Goal: Task Accomplishment & Management: Use online tool/utility

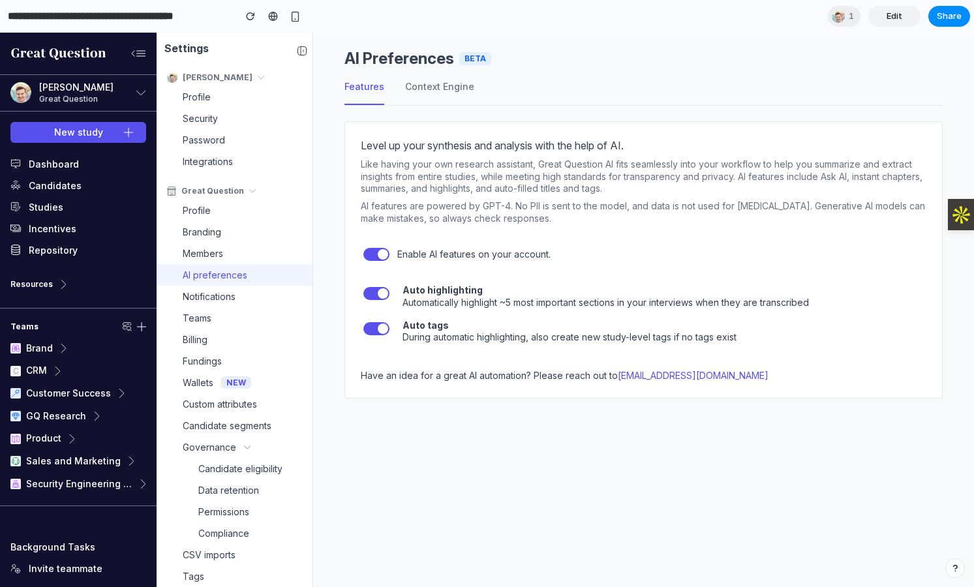
click at [515, 155] on div "Level up your synthesis and analysis with the help of AI. Like having your own …" at bounding box center [643, 259] width 598 height 277
click at [457, 80] on button "Context Engine" at bounding box center [439, 92] width 69 height 25
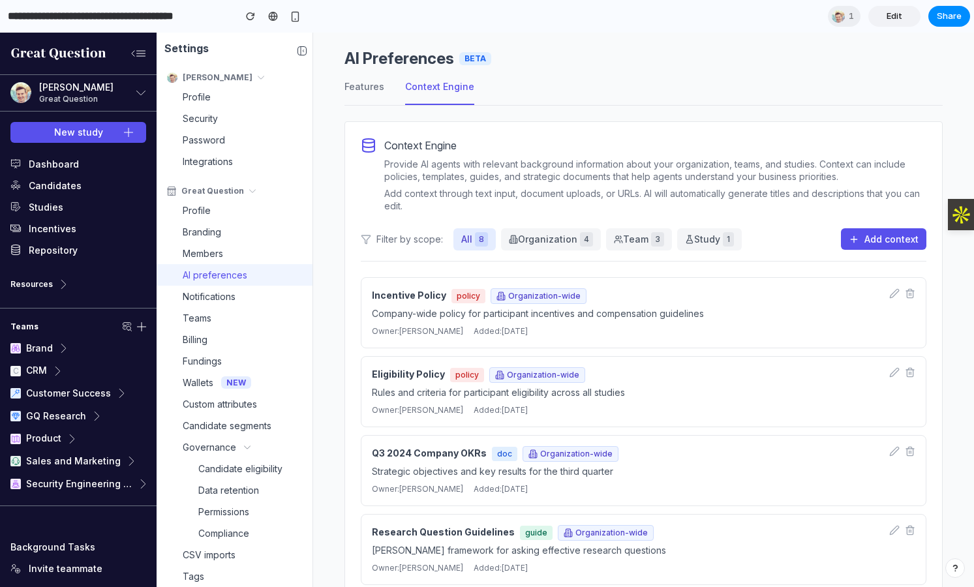
click at [471, 169] on div "Provide AI agents with relevant background information about your organization,…" at bounding box center [655, 170] width 542 height 24
click at [540, 168] on div "Provide AI agents with relevant background information about your organization,…" at bounding box center [655, 170] width 542 height 24
click at [487, 271] on div "Context Engine Provide AI agents with relevant background information about you…" at bounding box center [643, 519] width 598 height 796
click at [822, 238] on button "Add context" at bounding box center [883, 239] width 85 height 22
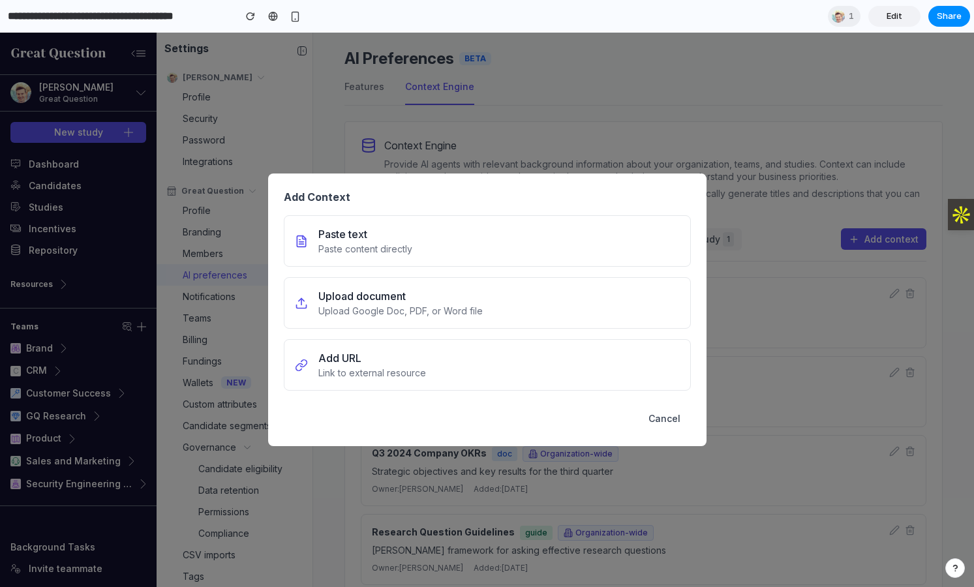
click at [621, 128] on div "Add Context Paste text Paste content directly Upload document Upload Google Doc…" at bounding box center [487, 310] width 974 height 554
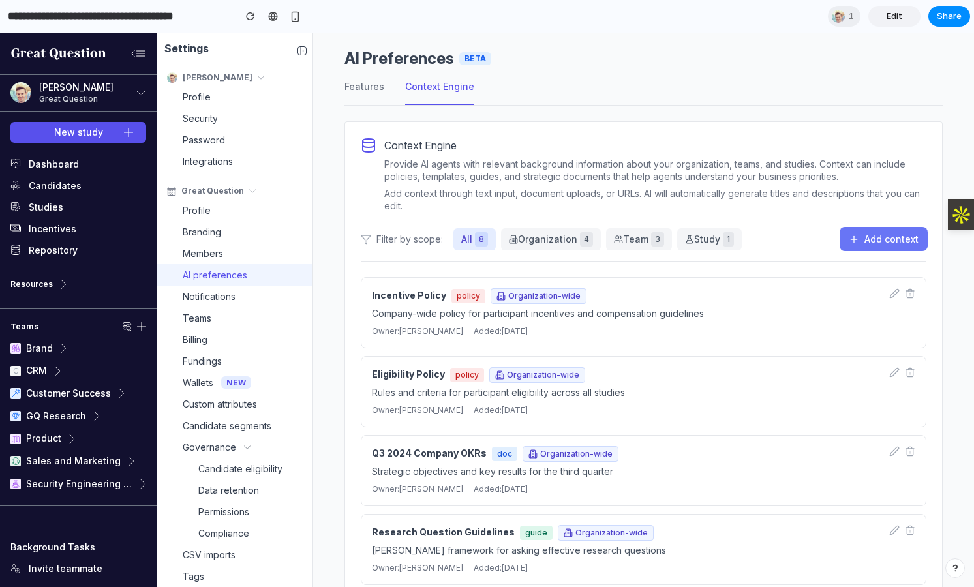
click at [822, 246] on button "Add context" at bounding box center [883, 239] width 85 height 22
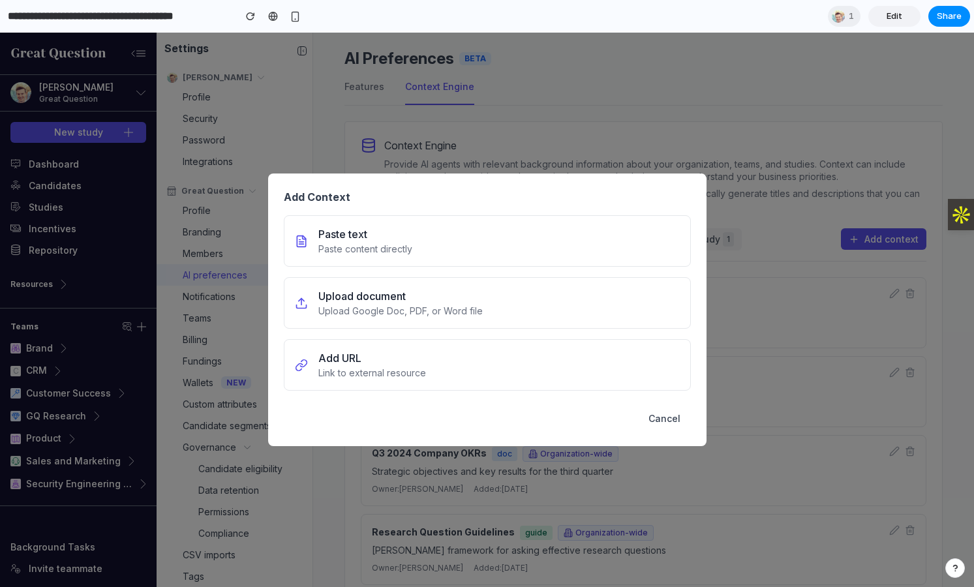
click at [494, 188] on div "Add Context Paste text Paste content directly Upload document Upload Google Doc…" at bounding box center [487, 309] width 438 height 273
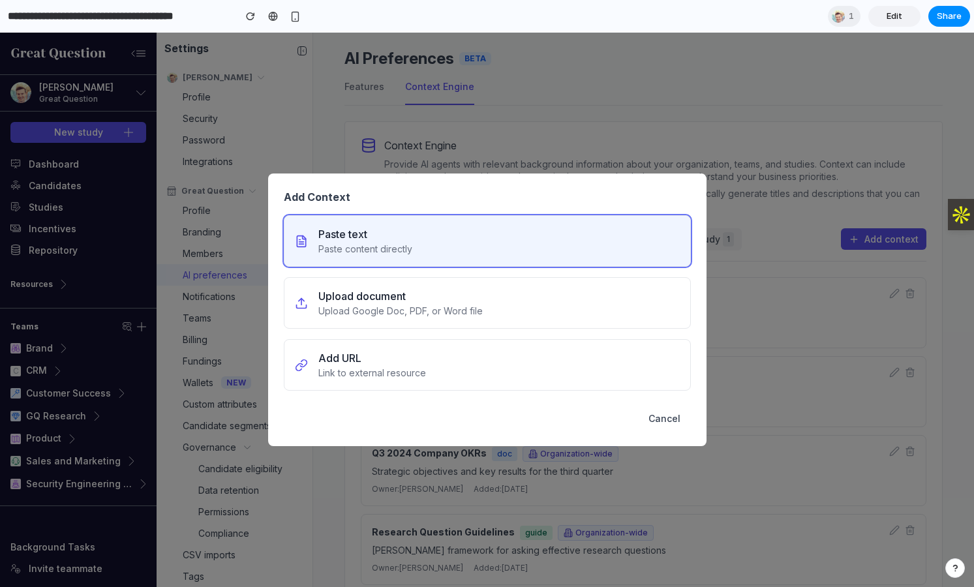
click at [490, 244] on button "Paste text Paste content directly" at bounding box center [487, 241] width 407 height 52
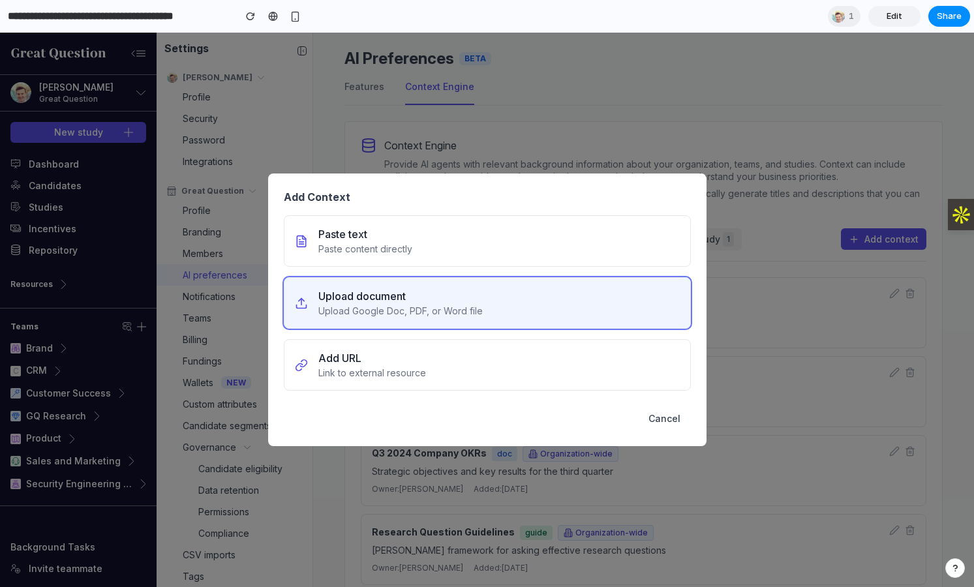
click at [494, 291] on button "Upload document Upload Google Doc, PDF, or Word file" at bounding box center [487, 303] width 407 height 52
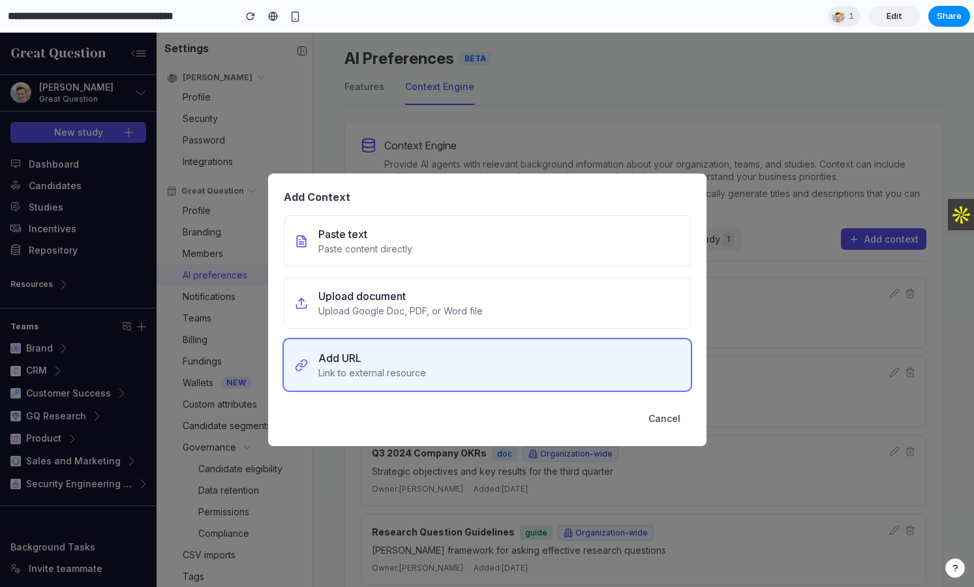
click at [482, 366] on button "Add URL Link to external resource" at bounding box center [487, 365] width 407 height 52
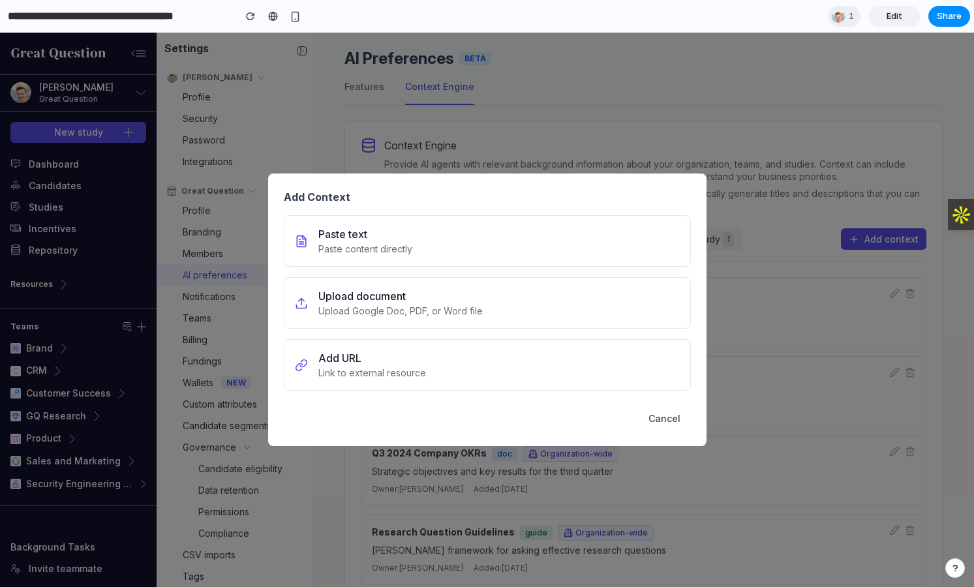
click at [511, 169] on div "Add Context Paste text Paste content directly Upload document Upload Google Doc…" at bounding box center [487, 310] width 974 height 554
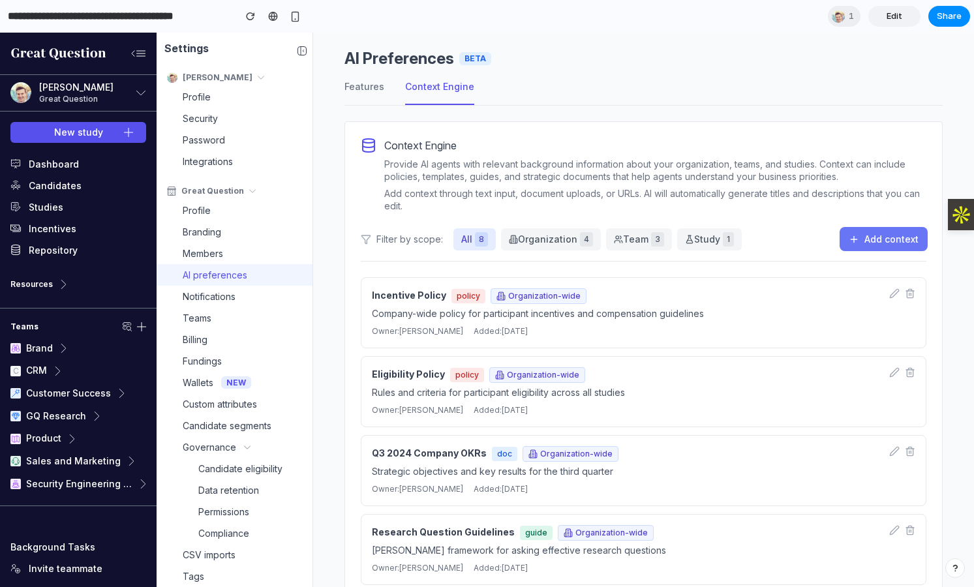
click at [822, 246] on button "Add context" at bounding box center [883, 239] width 85 height 22
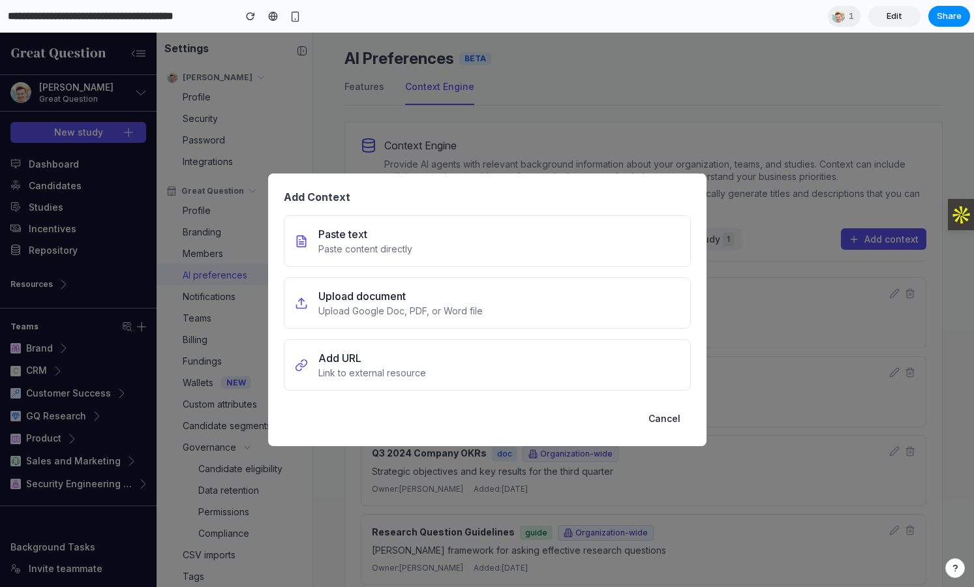
click at [655, 413] on button "Cancel" at bounding box center [664, 418] width 53 height 24
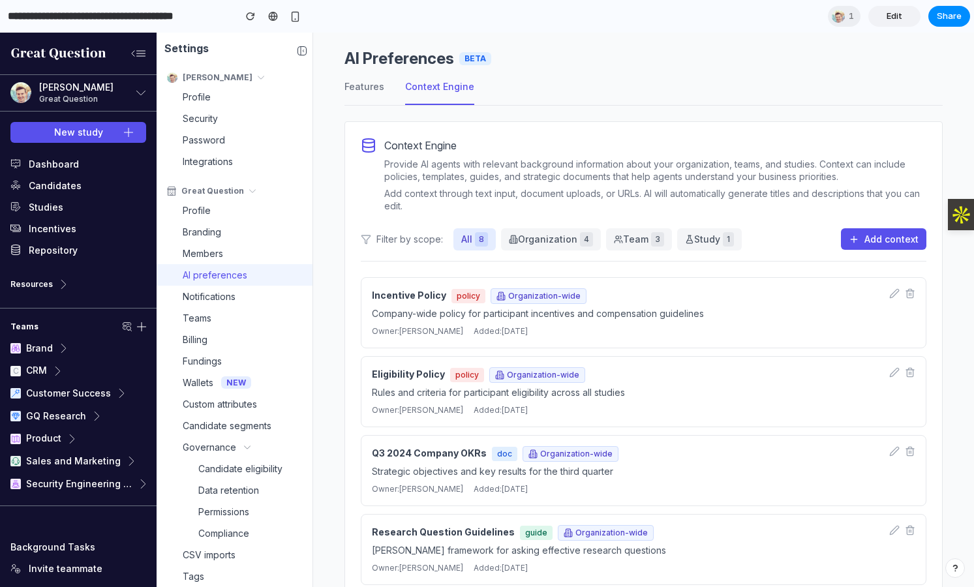
click at [524, 296] on span "Organization-wide" at bounding box center [538, 296] width 96 height 16
click at [444, 296] on div "Incentive Policy policy Organization-wide" at bounding box center [625, 296] width 507 height 16
click at [822, 292] on icon "Edit" at bounding box center [893, 293] width 8 height 8
click at [822, 292] on icon "Delete" at bounding box center [909, 293] width 10 height 10
